Goal: Task Accomplishment & Management: Manage account settings

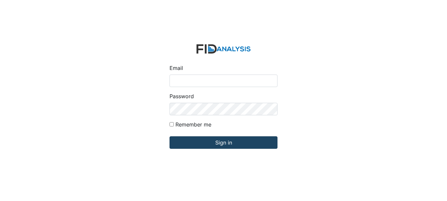
type input "[EMAIL_ADDRESS][DOMAIN_NAME]"
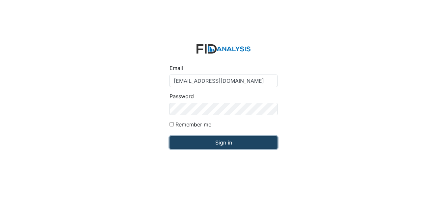
click at [193, 142] on input "Sign in" at bounding box center [223, 142] width 108 height 12
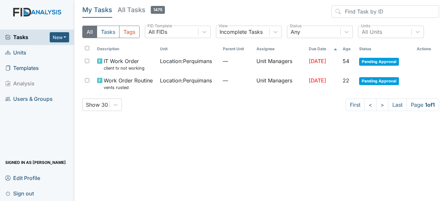
click at [161, 8] on span "1475" at bounding box center [158, 10] width 14 height 8
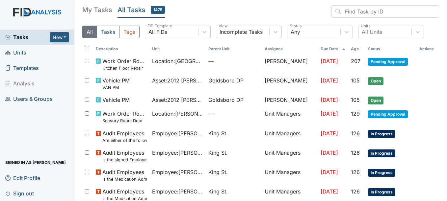
click at [104, 14] on h5 "My Tasks" at bounding box center [97, 9] width 30 height 9
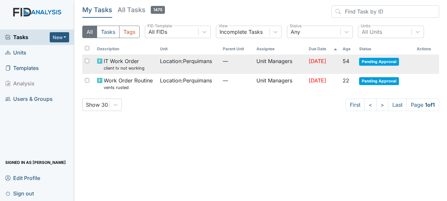
click at [159, 66] on td "Location : Perquimans" at bounding box center [188, 64] width 63 height 19
click at [125, 83] on span "Work Order Routine vents rusted" at bounding box center [128, 84] width 49 height 14
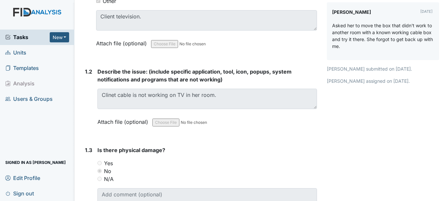
scroll to position [184, 0]
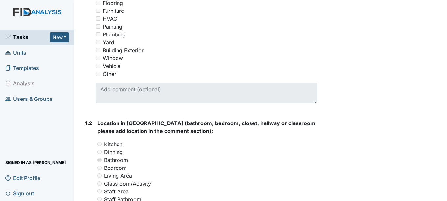
scroll to position [176, 0]
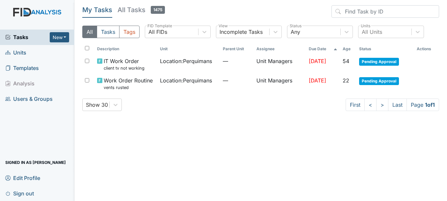
click at [5, 141] on div "Tasks New Form Inspection Document Bundle Units Templates Analysis Users & Grou…" at bounding box center [37, 116] width 74 height 172
click at [57, 39] on button "New" at bounding box center [60, 37] width 20 height 10
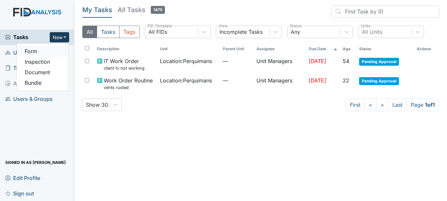
click at [34, 53] on link "Form" at bounding box center [43, 51] width 52 height 11
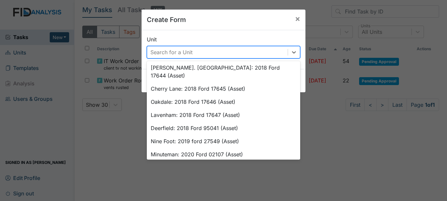
scroll to position [265, 0]
click at [295, 19] on span "×" at bounding box center [297, 19] width 5 height 10
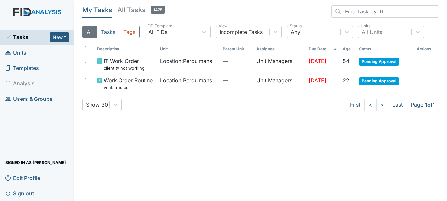
click at [20, 56] on span "Units" at bounding box center [15, 53] width 21 height 10
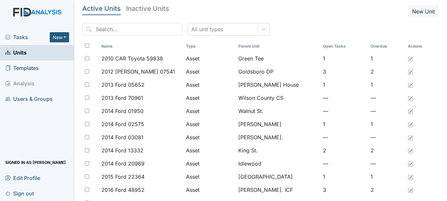
click at [24, 70] on span "Templates" at bounding box center [22, 68] width 34 height 10
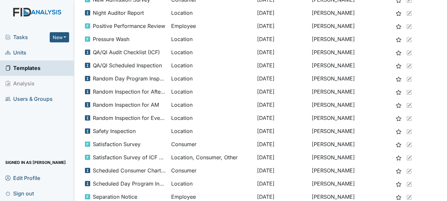
scroll to position [374, 0]
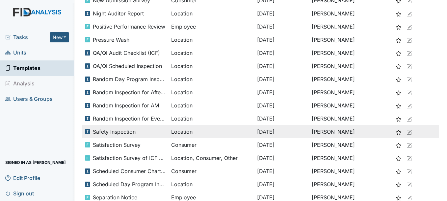
click at [112, 135] on span "Safety Inspection" at bounding box center [114, 132] width 43 height 8
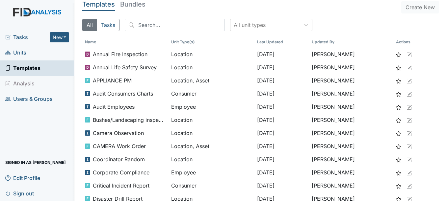
scroll to position [4, 0]
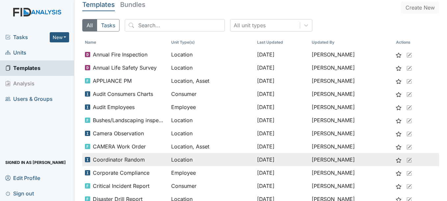
click at [406, 162] on icon at bounding box center [408, 160] width 5 height 5
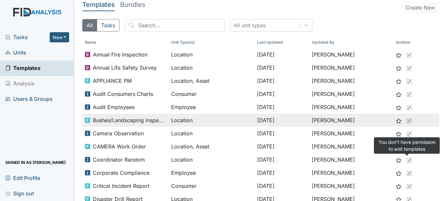
click at [432, 119] on tr "Bushes/Landscaping inspection Location May 7, 2025 Zach Smith" at bounding box center [260, 120] width 356 height 13
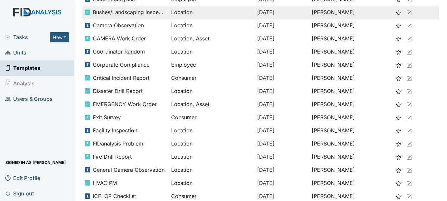
scroll to position [113, 0]
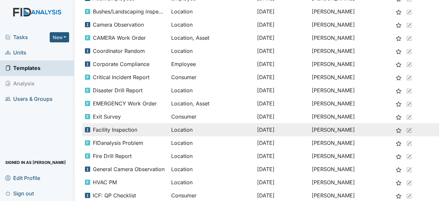
click at [432, 130] on tr "Facility Inspection Location Feb 28, 2025 Wilson Raynor" at bounding box center [260, 129] width 356 height 13
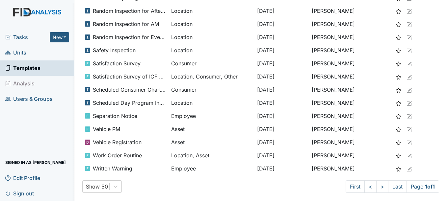
scroll to position [458, 0]
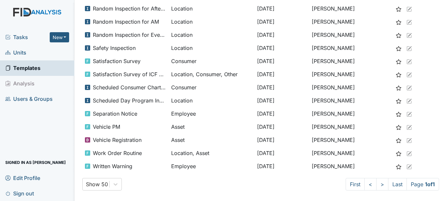
click at [29, 86] on li "Analysis" at bounding box center [37, 83] width 74 height 15
click at [30, 101] on span "Users & Groups" at bounding box center [28, 99] width 47 height 10
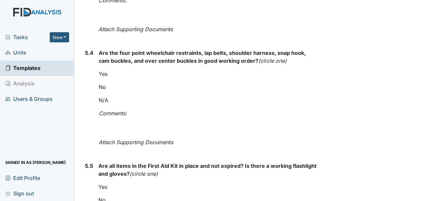
scroll to position [5303, 0]
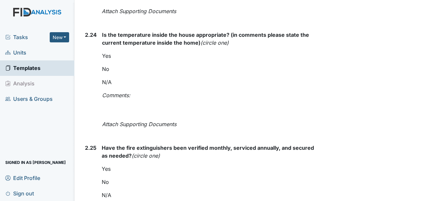
scroll to position [3663, 0]
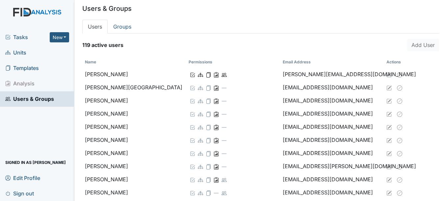
click at [21, 37] on span "Tasks" at bounding box center [27, 37] width 44 height 8
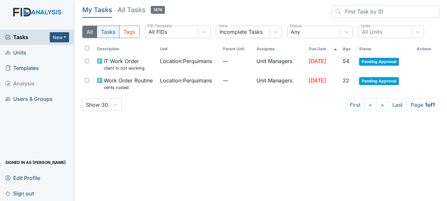
click at [104, 29] on button "Tasks" at bounding box center [108, 32] width 23 height 12
click at [132, 30] on button "Tags" at bounding box center [129, 32] width 20 height 12
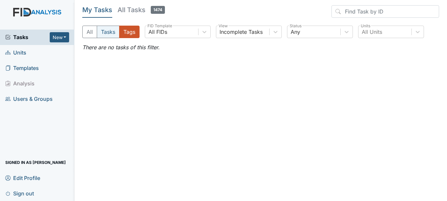
click at [110, 31] on button "Tasks" at bounding box center [108, 32] width 23 height 12
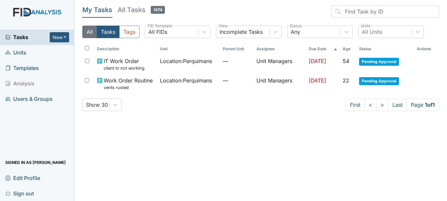
click at [89, 29] on button "All" at bounding box center [89, 32] width 15 height 12
click at [62, 38] on button "New" at bounding box center [60, 37] width 20 height 10
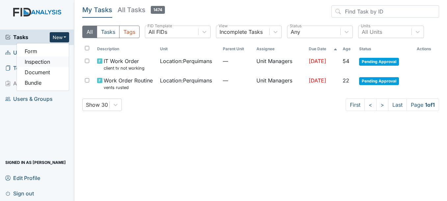
click at [55, 66] on link "Inspection" at bounding box center [43, 62] width 52 height 11
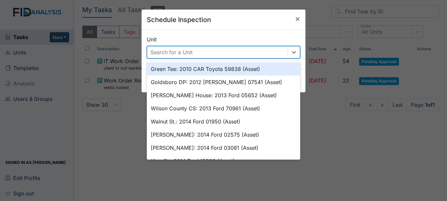
click at [183, 54] on div "Search for a Unit" at bounding box center [171, 52] width 42 height 8
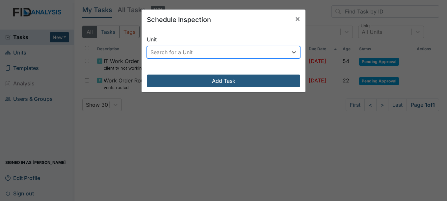
click at [184, 65] on div "Unit Search for a Unit" at bounding box center [223, 49] width 164 height 39
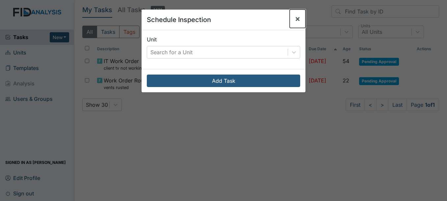
click at [295, 20] on span "×" at bounding box center [297, 19] width 5 height 10
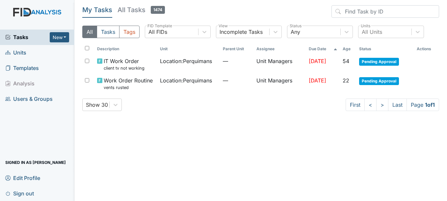
click at [56, 53] on link "Units" at bounding box center [37, 52] width 74 height 15
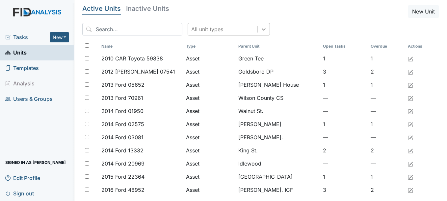
click at [257, 31] on div at bounding box center [263, 29] width 12 height 12
click at [52, 66] on link "Templates" at bounding box center [37, 68] width 74 height 15
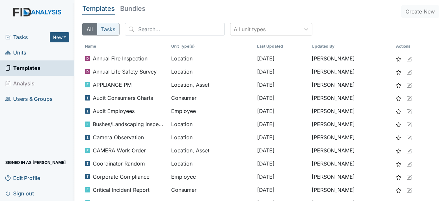
click at [106, 33] on button "Tasks" at bounding box center [108, 29] width 23 height 12
click at [89, 28] on button "All" at bounding box center [89, 29] width 15 height 12
click at [422, 11] on button "Create New" at bounding box center [420, 11] width 38 height 12
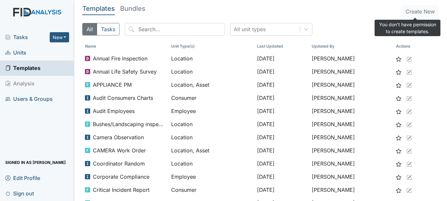
click at [435, 60] on main "Templates Bundles Create New All Tasks All unit types Name Unit Type(s) Last Up…" at bounding box center [260, 100] width 372 height 201
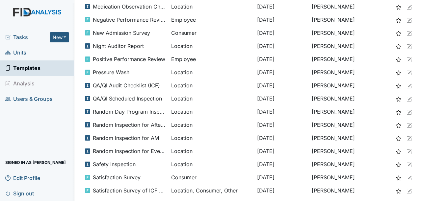
scroll to position [342, 0]
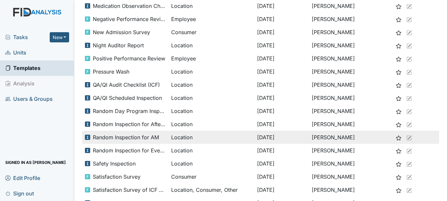
click at [290, 142] on td "[DATE]" at bounding box center [281, 137] width 55 height 13
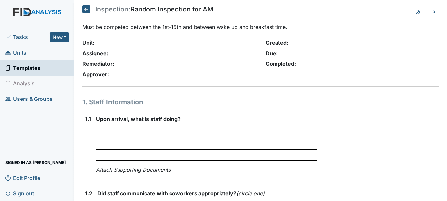
click at [406, 57] on div "Created: Due: Completed:" at bounding box center [351, 60] width 183 height 42
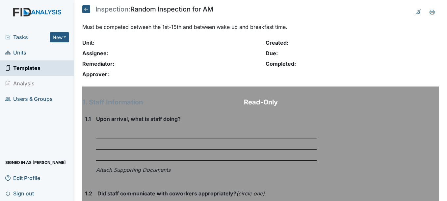
click at [228, 144] on div at bounding box center [206, 144] width 220 height 11
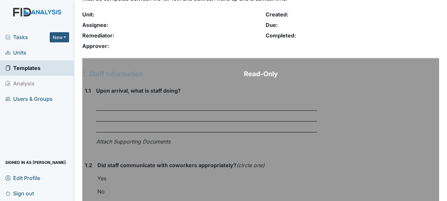
scroll to position [30, 0]
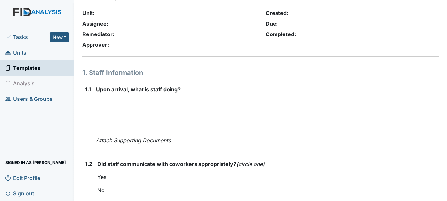
click at [387, 43] on div "Created: Due: Completed:" at bounding box center [351, 30] width 183 height 42
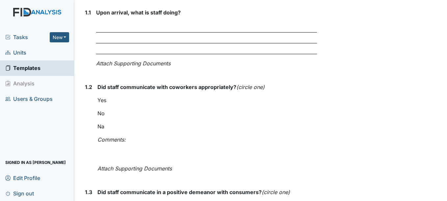
scroll to position [108, 0]
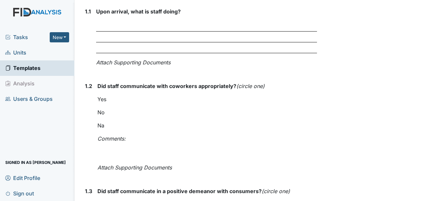
click at [305, 105] on div "Yes No Na" at bounding box center [206, 112] width 219 height 34
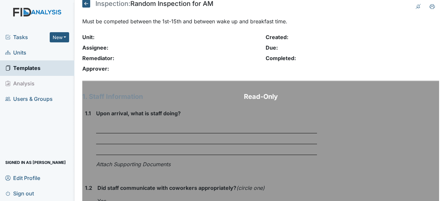
scroll to position [0, 0]
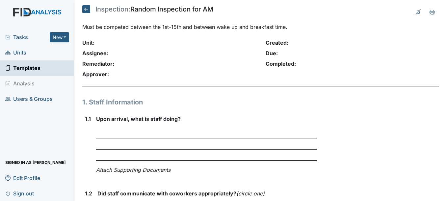
click at [373, 54] on div "Due:" at bounding box center [351, 53] width 173 height 8
click at [56, 39] on button "New" at bounding box center [60, 37] width 20 height 10
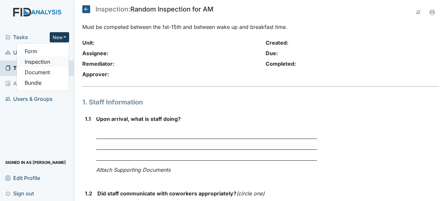
click at [35, 64] on link "Inspection" at bounding box center [43, 62] width 52 height 11
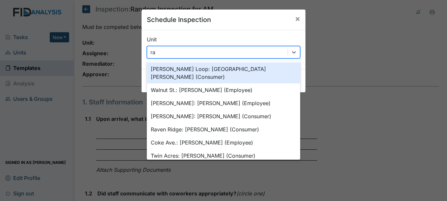
type input "r"
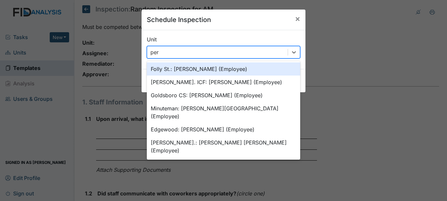
type input "per"
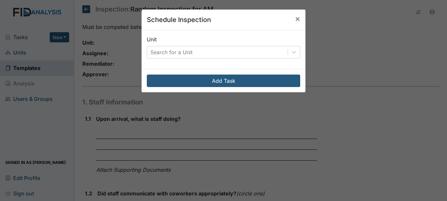
click at [89, 28] on div "Schedule Inspection × Unit Search for a Unit Add Task" at bounding box center [223, 100] width 447 height 201
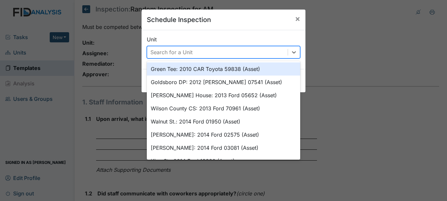
drag, startPoint x: 35, startPoint y: 64, endPoint x: 193, endPoint y: 50, distance: 158.5
click at [193, 50] on div "Search for a Unit" at bounding box center [217, 52] width 140 height 12
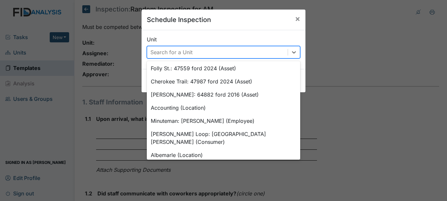
scroll to position [468, 0]
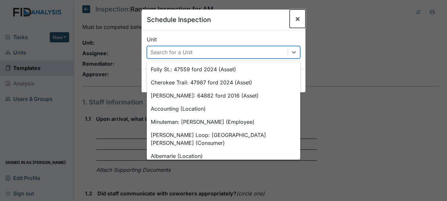
click at [297, 19] on span "×" at bounding box center [297, 19] width 5 height 10
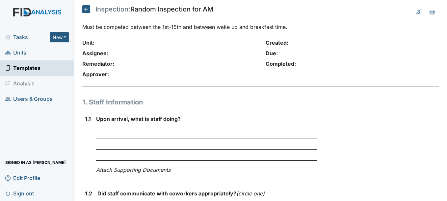
click at [389, 62] on div "Completed:" at bounding box center [351, 64] width 173 height 8
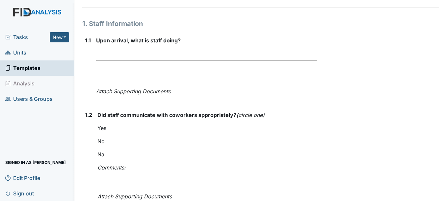
scroll to position [83, 0]
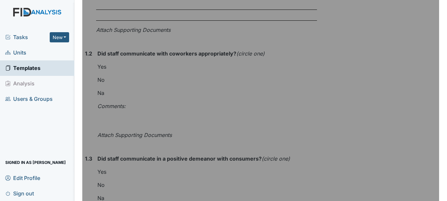
scroll to position [141, 0]
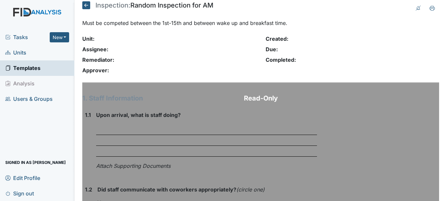
scroll to position [0, 0]
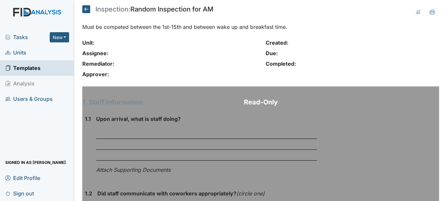
click at [148, 49] on div "Unit: [GEOGRAPHIC_DATA]: Remediator: Approver:" at bounding box center [168, 60] width 183 height 42
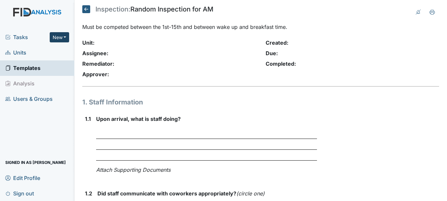
click at [58, 38] on button "New" at bounding box center [60, 37] width 20 height 10
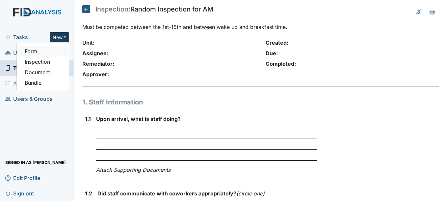
click at [55, 53] on link "Form" at bounding box center [43, 51] width 52 height 11
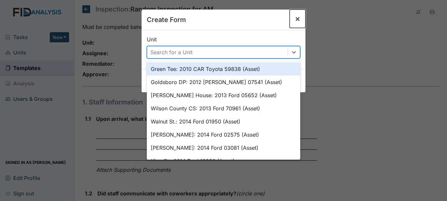
click at [300, 20] on button "×" at bounding box center [297, 19] width 16 height 18
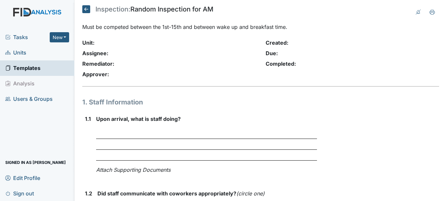
click at [90, 12] on icon at bounding box center [86, 9] width 8 height 8
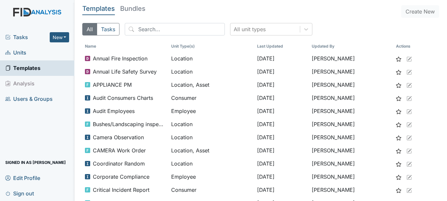
click at [61, 53] on link "Units" at bounding box center [37, 52] width 74 height 15
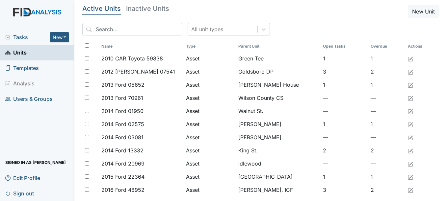
click at [163, 9] on h5 "Inactive Units" at bounding box center [147, 8] width 43 height 7
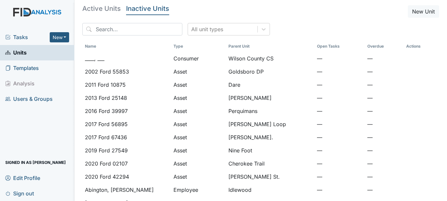
click at [104, 5] on h5 "Active Units" at bounding box center [101, 8] width 38 height 7
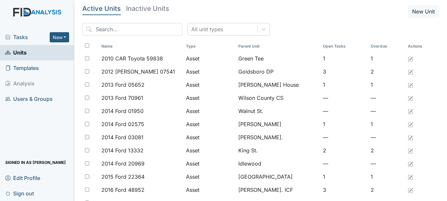
click at [25, 40] on span "Tasks" at bounding box center [27, 37] width 44 height 8
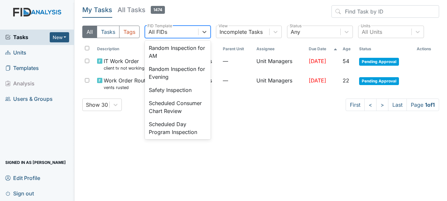
scroll to position [620, 0]
click at [186, 62] on div "Random Inspection for AM" at bounding box center [178, 51] width 66 height 21
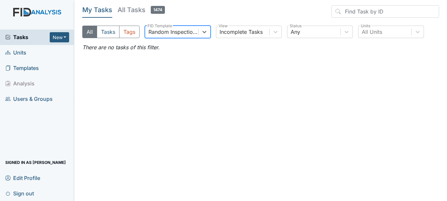
click at [203, 84] on main "My Tasks All Tasks 1474 All Tasks Tags option Random Inspection for AM, selecte…" at bounding box center [260, 100] width 372 height 201
click at [65, 41] on button "New" at bounding box center [60, 37] width 20 height 10
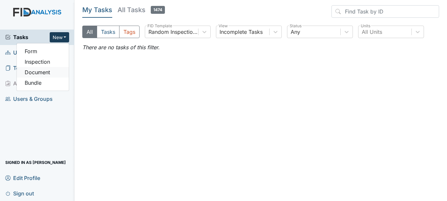
click at [51, 75] on link "Document" at bounding box center [43, 72] width 52 height 11
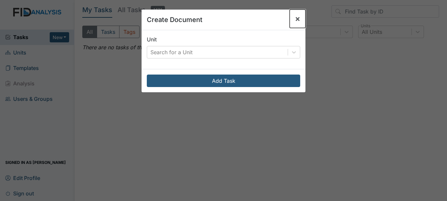
click at [300, 22] on button "×" at bounding box center [297, 19] width 16 height 18
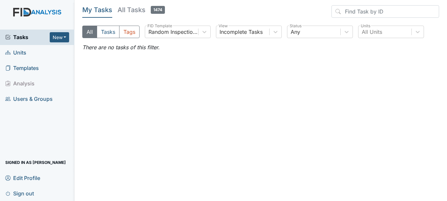
click at [131, 11] on h5 "All Tasks 1474" at bounding box center [140, 9] width 47 height 9
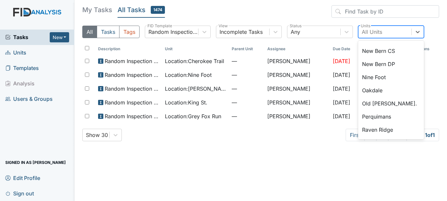
scroll to position [453, 0]
click at [396, 121] on div "Perquimans" at bounding box center [391, 116] width 66 height 13
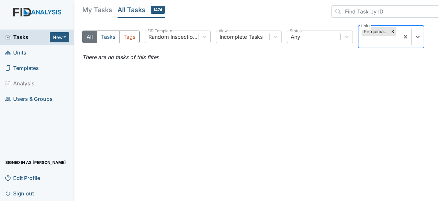
click at [402, 102] on main "My Tasks All Tasks 1474 All Tasks Tags Random Inspection for AM FID Template In…" at bounding box center [260, 100] width 372 height 201
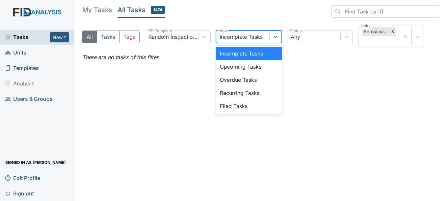
click at [257, 81] on div "Overdue Tasks" at bounding box center [249, 79] width 66 height 13
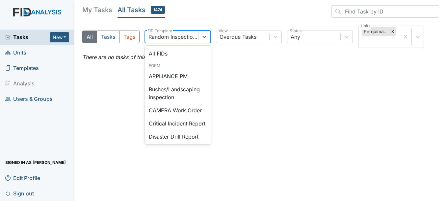
scroll to position [581, 0]
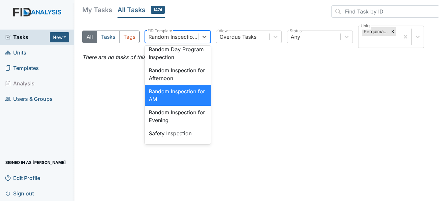
click at [183, 85] on div "Random Inspection for Afternoon" at bounding box center [178, 74] width 66 height 21
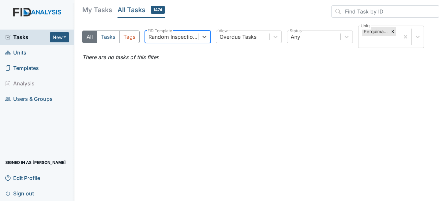
click at [214, 17] on header "My Tasks All Tasks 1474" at bounding box center [260, 12] width 356 height 15
click at [100, 12] on h5 "My Tasks" at bounding box center [97, 9] width 30 height 9
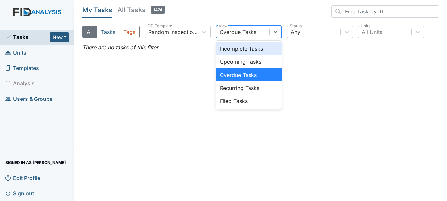
click at [262, 51] on div "Incomplete Tasks" at bounding box center [249, 48] width 66 height 13
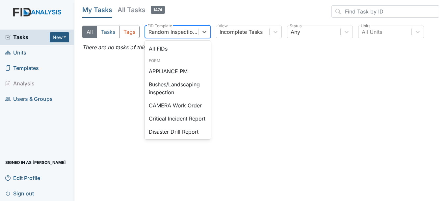
click at [188, 51] on div "All FIDs" at bounding box center [178, 48] width 66 height 13
